Goal: Transaction & Acquisition: Obtain resource

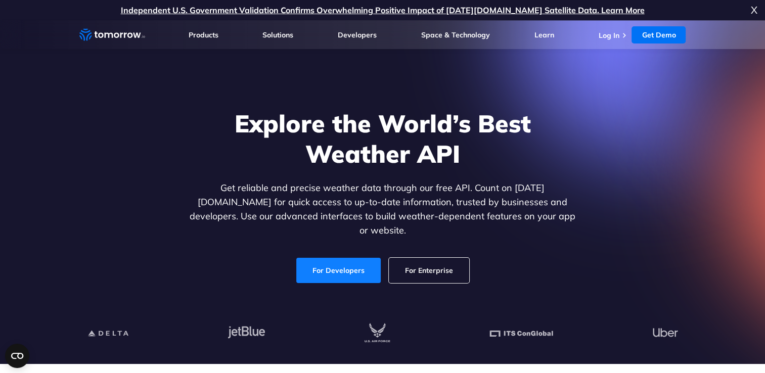
click at [352, 258] on link "For Developers" at bounding box center [338, 270] width 84 height 25
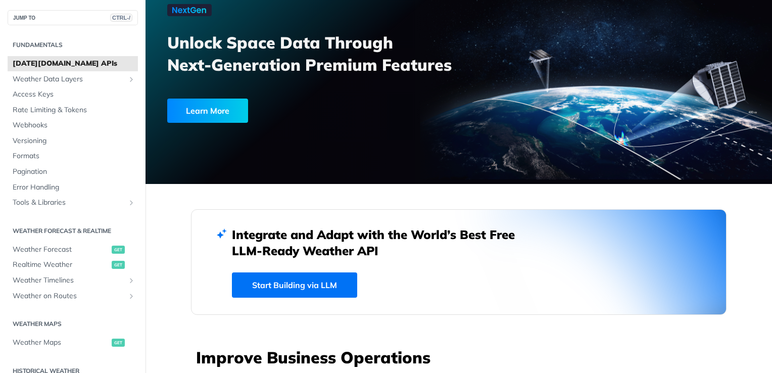
scroll to position [109, 0]
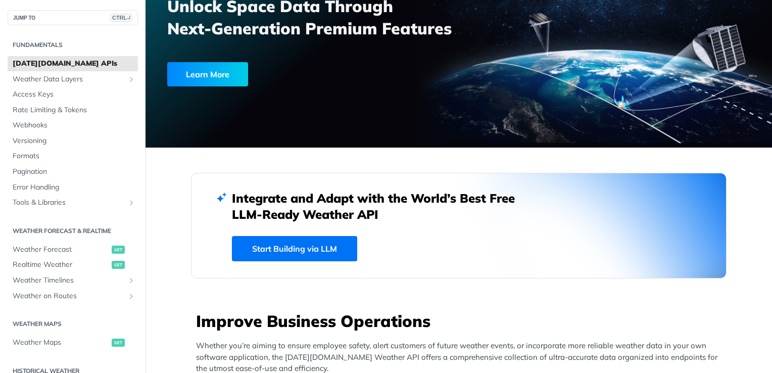
click at [349, 225] on div "Integrate and Adapt with the World’s Best Free LLM-Ready Weather API Start Buil…" at bounding box center [459, 225] width 454 height 71
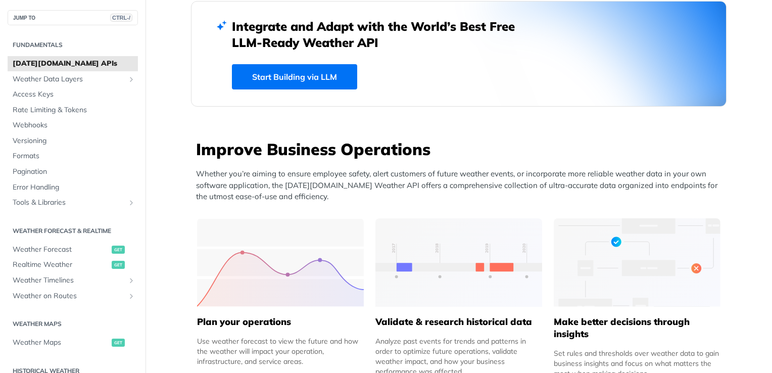
scroll to position [0, 0]
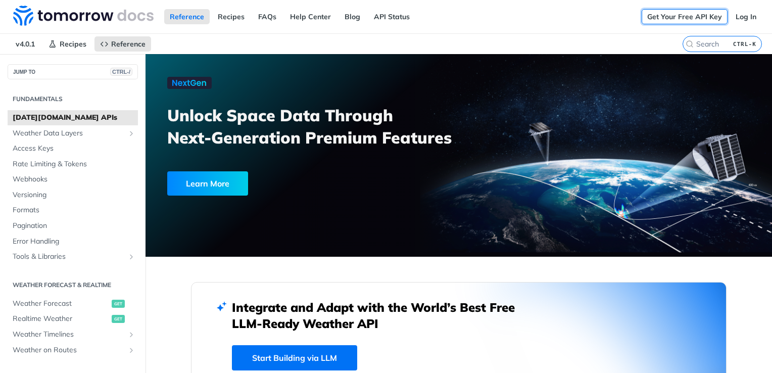
click at [663, 15] on link "Get Your Free API Key" at bounding box center [685, 16] width 86 height 15
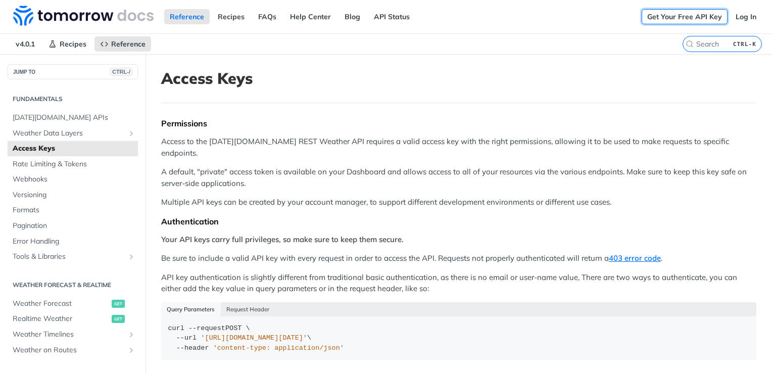
click at [705, 21] on link "Get Your Free API Key" at bounding box center [685, 16] width 86 height 15
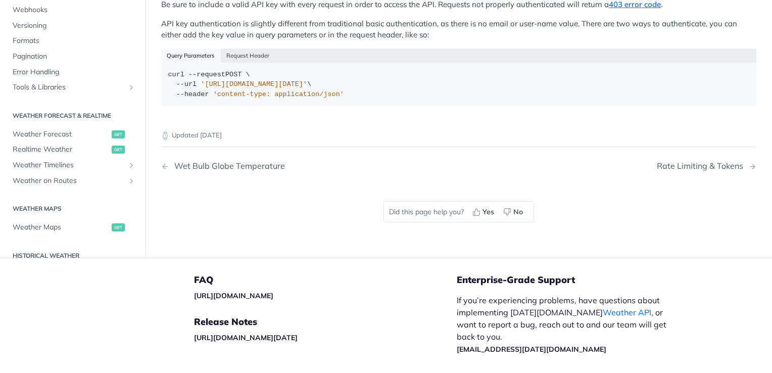
scroll to position [254, 0]
